Goal: Use online tool/utility: Utilize a website feature to perform a specific function

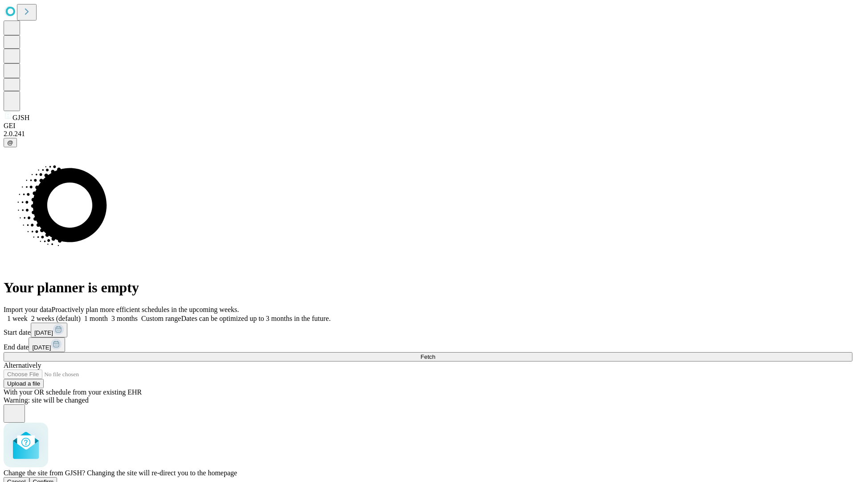
click at [54, 478] on span "Confirm" at bounding box center [43, 481] width 21 height 7
click at [81, 314] on label "2 weeks (default)" at bounding box center [54, 318] width 53 height 8
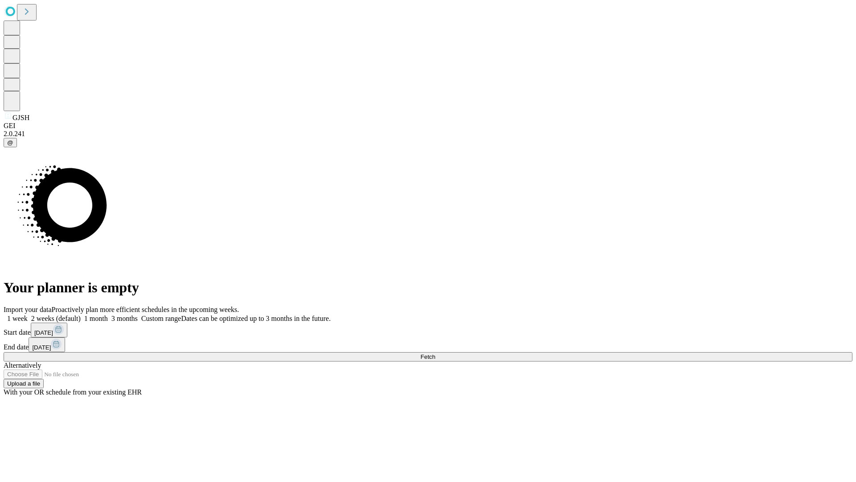
click at [435, 353] on span "Fetch" at bounding box center [427, 356] width 15 height 7
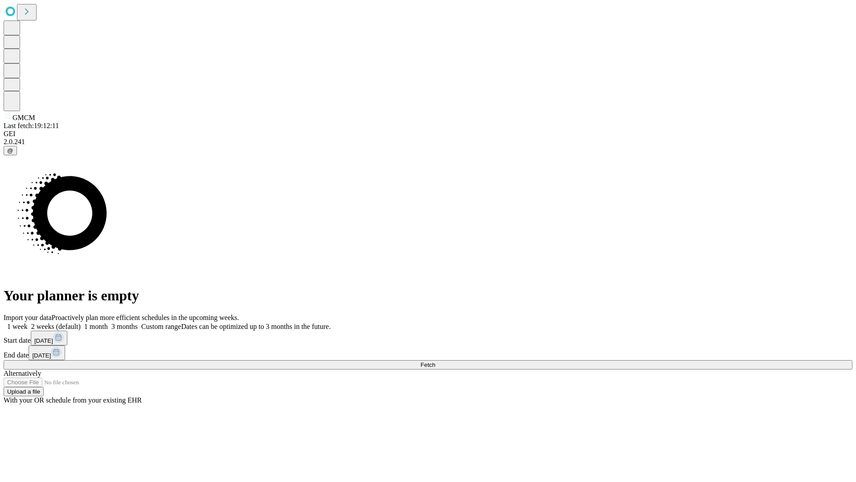
click at [435, 361] on span "Fetch" at bounding box center [427, 364] width 15 height 7
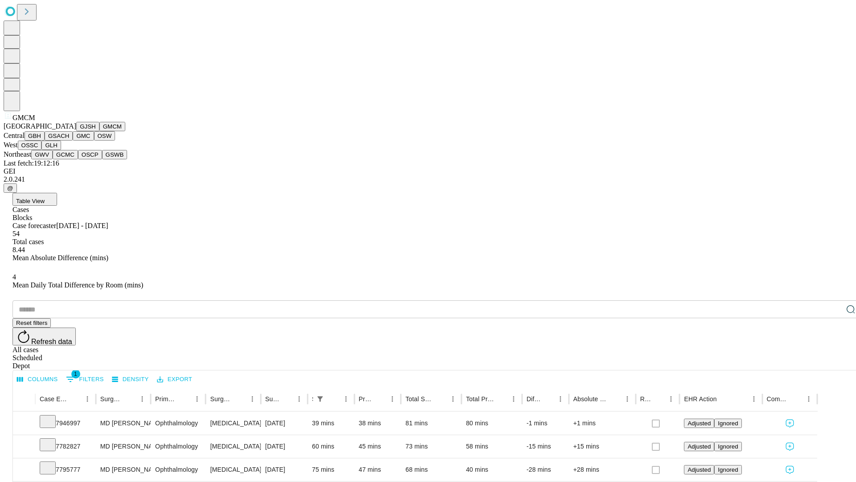
click at [45, 140] on button "GBH" at bounding box center [35, 135] width 20 height 9
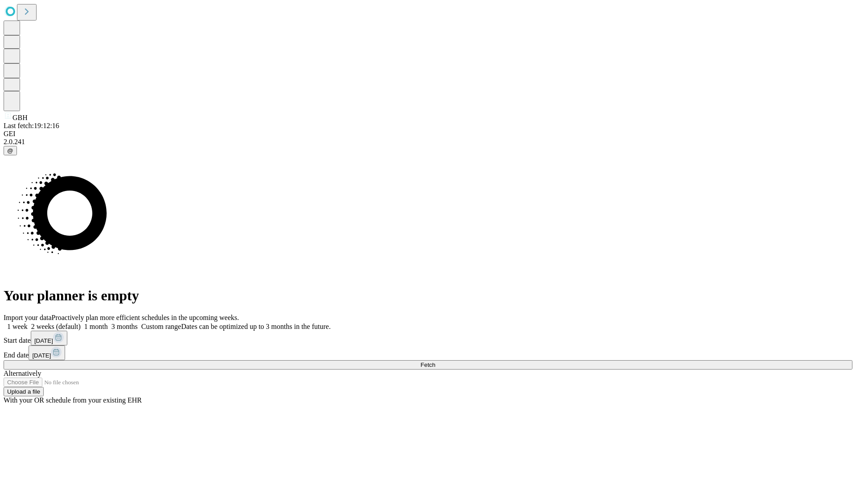
click at [81, 322] on label "2 weeks (default)" at bounding box center [54, 326] width 53 height 8
click at [435, 361] on span "Fetch" at bounding box center [427, 364] width 15 height 7
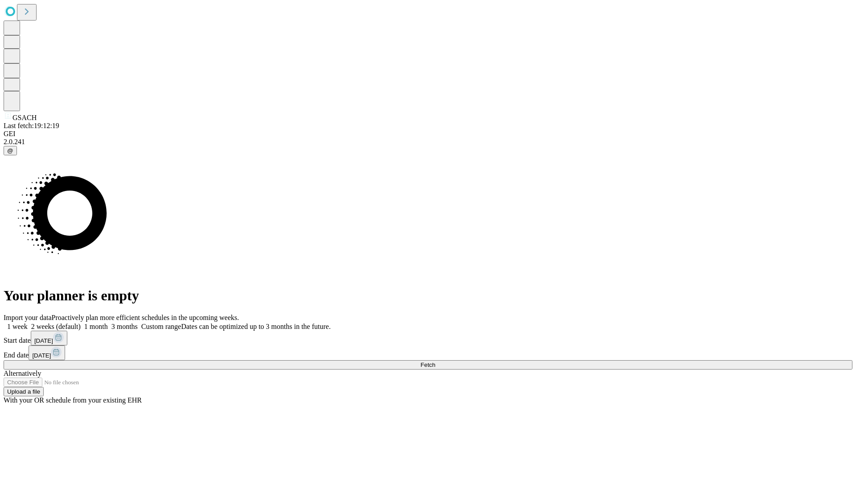
click at [81, 322] on label "2 weeks (default)" at bounding box center [54, 326] width 53 height 8
click at [435, 361] on span "Fetch" at bounding box center [427, 364] width 15 height 7
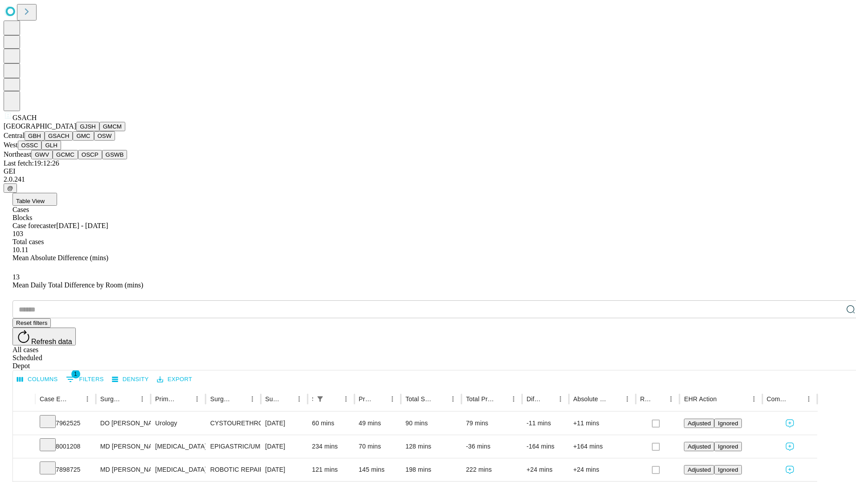
click at [73, 140] on button "GMC" at bounding box center [83, 135] width 21 height 9
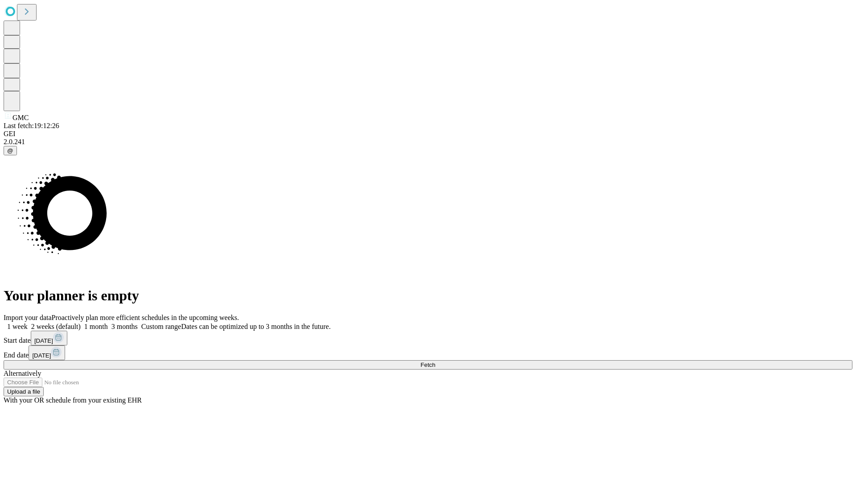
click at [81, 322] on label "2 weeks (default)" at bounding box center [54, 326] width 53 height 8
click at [435, 361] on span "Fetch" at bounding box center [427, 364] width 15 height 7
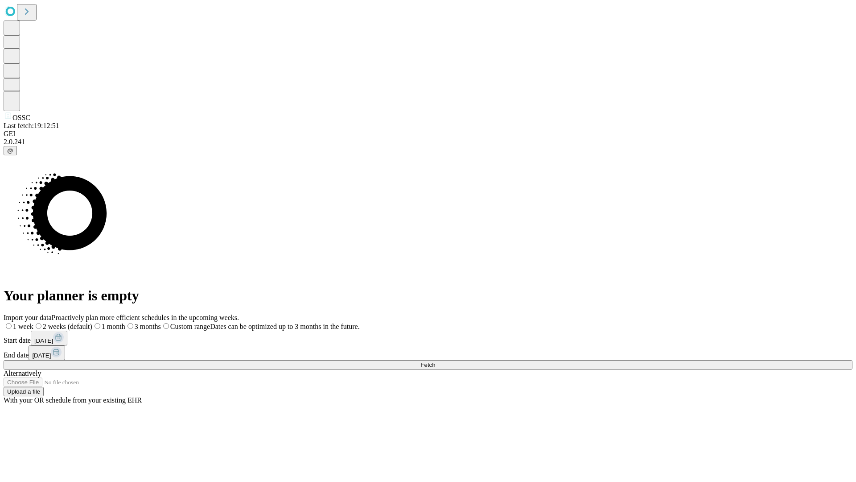
click at [435, 361] on span "Fetch" at bounding box center [427, 364] width 15 height 7
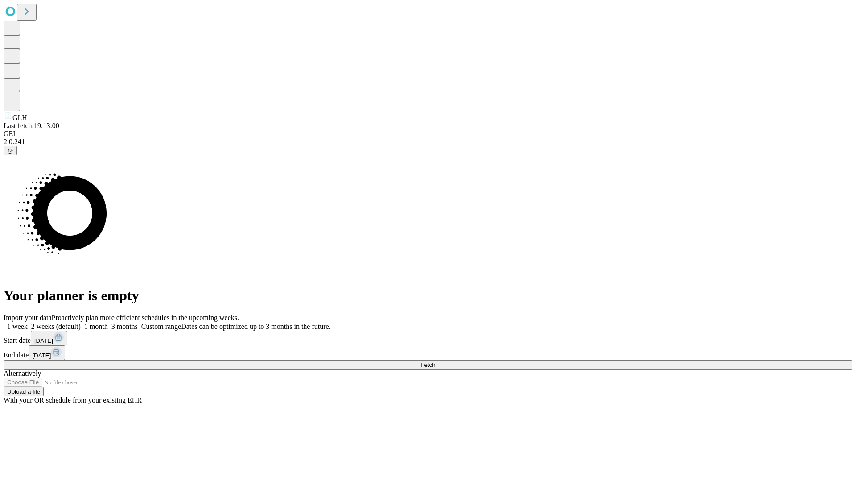
click at [435, 361] on span "Fetch" at bounding box center [427, 364] width 15 height 7
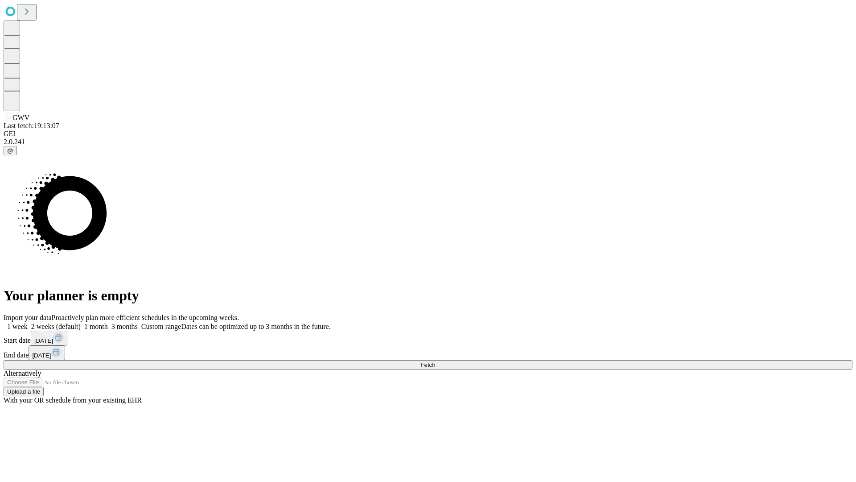
click at [435, 361] on span "Fetch" at bounding box center [427, 364] width 15 height 7
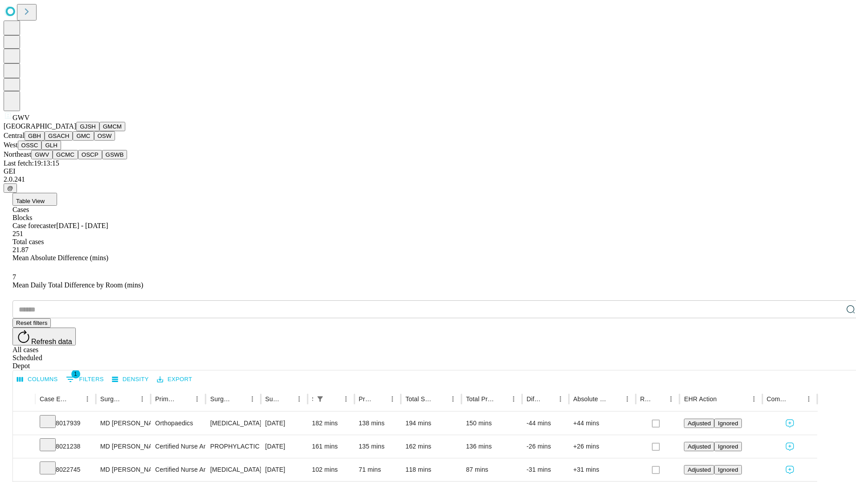
click at [69, 159] on button "GCMC" at bounding box center [65, 154] width 25 height 9
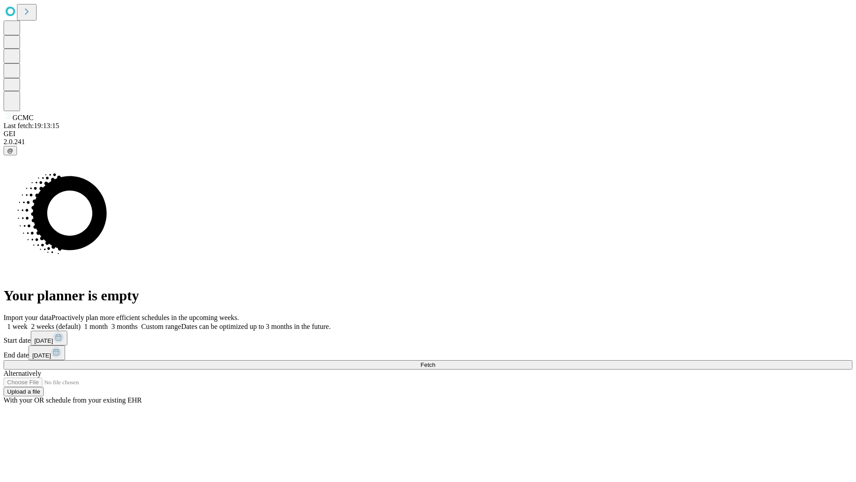
click at [81, 322] on label "2 weeks (default)" at bounding box center [54, 326] width 53 height 8
click at [435, 361] on span "Fetch" at bounding box center [427, 364] width 15 height 7
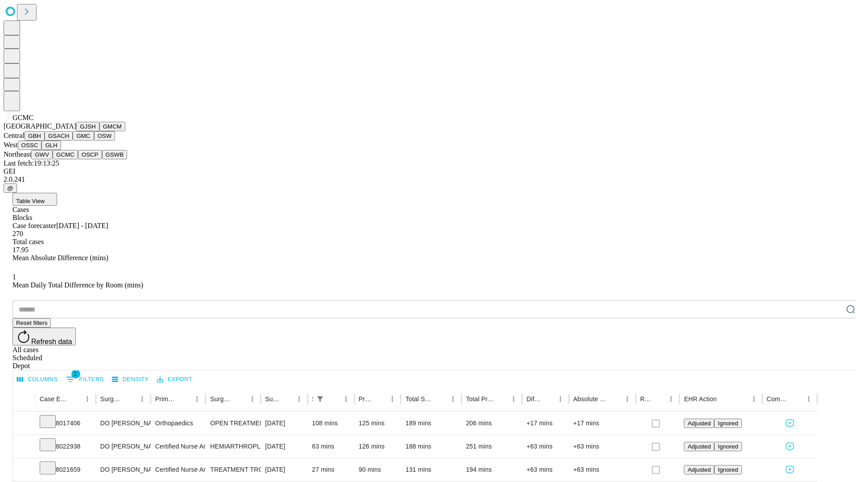
click at [78, 159] on button "OSCP" at bounding box center [90, 154] width 24 height 9
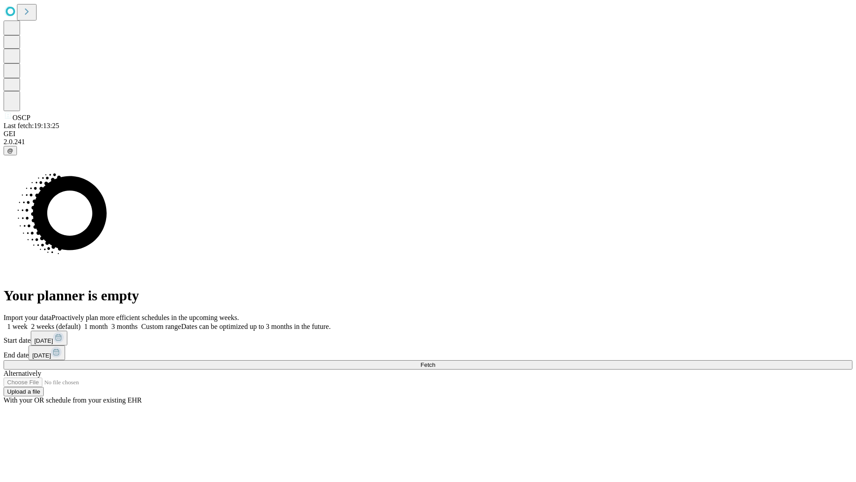
click at [81, 322] on label "2 weeks (default)" at bounding box center [54, 326] width 53 height 8
click at [435, 361] on span "Fetch" at bounding box center [427, 364] width 15 height 7
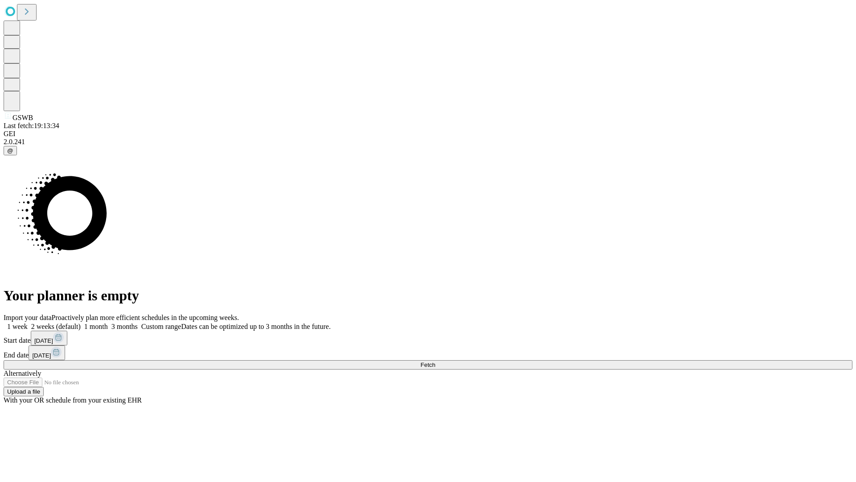
click at [81, 322] on label "2 weeks (default)" at bounding box center [54, 326] width 53 height 8
click at [435, 361] on span "Fetch" at bounding box center [427, 364] width 15 height 7
